Goal: Information Seeking & Learning: Learn about a topic

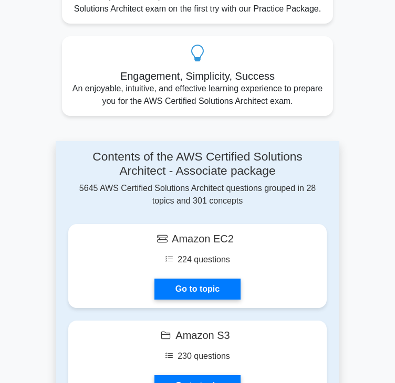
scroll to position [735, 0]
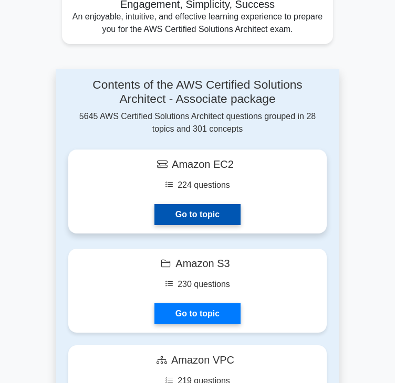
click at [195, 215] on link "Go to topic" at bounding box center [197, 214] width 86 height 21
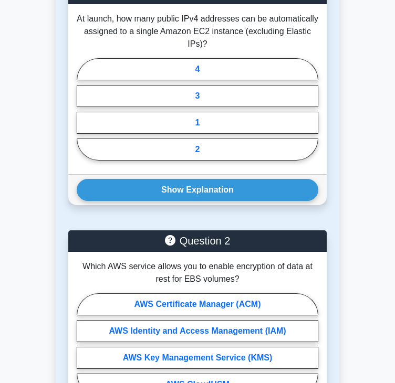
scroll to position [945, 0]
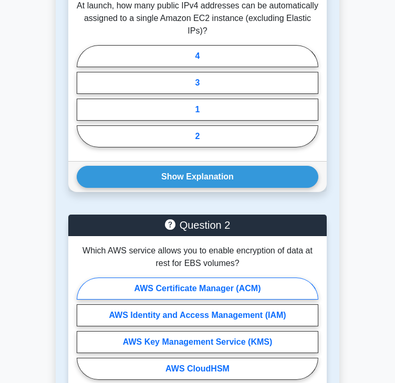
click at [162, 278] on label "AWS Certificate Manager (ACM)" at bounding box center [198, 289] width 242 height 22
click at [83, 328] on input "AWS Certificate Manager (ACM)" at bounding box center [80, 331] width 7 height 7
radio input "true"
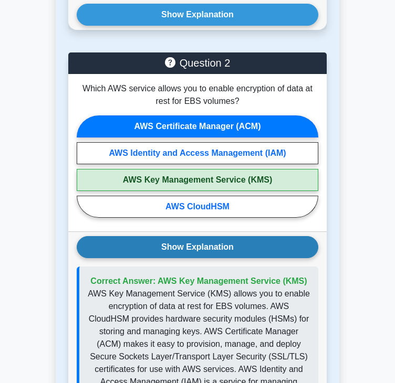
scroll to position [1103, 0]
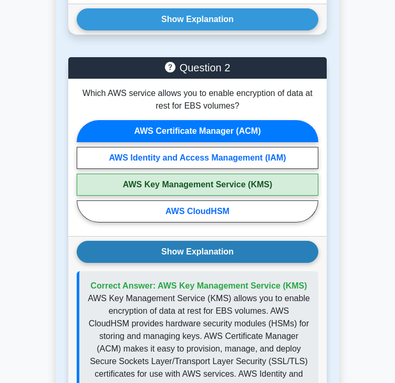
click at [167, 241] on button "Show Explanation" at bounding box center [198, 252] width 242 height 22
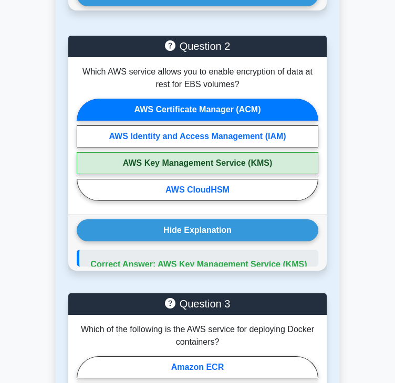
scroll to position [1313, 0]
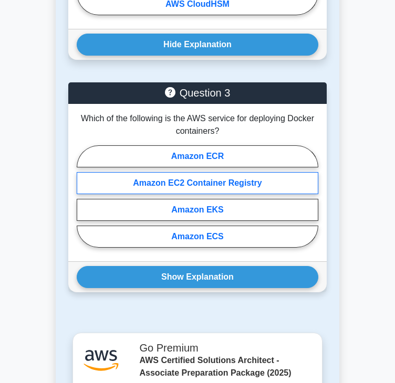
click at [168, 172] on label "Amazon EC2 Container Registry" at bounding box center [198, 183] width 242 height 22
click at [83, 196] on input "Amazon EC2 Container Registry" at bounding box center [80, 199] width 7 height 7
radio input "true"
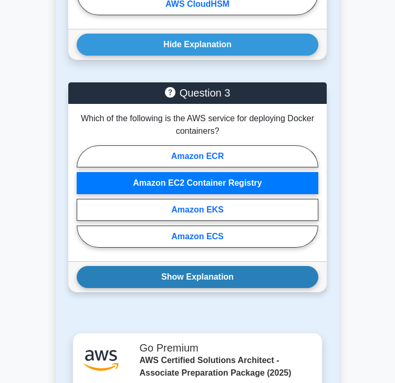
click at [174, 266] on button "Show Explanation" at bounding box center [198, 277] width 242 height 22
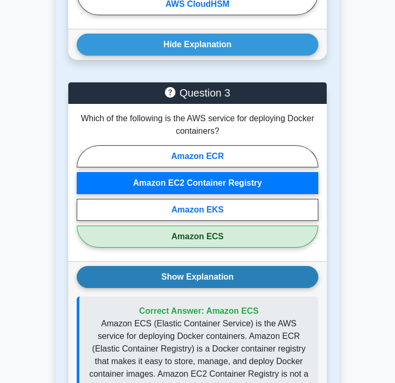
click at [183, 266] on button "Show Explanation" at bounding box center [198, 277] width 242 height 22
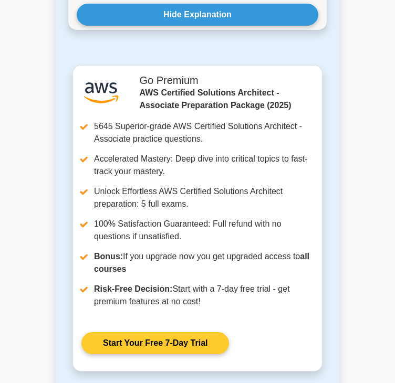
scroll to position [1575, 0]
